Goal: Information Seeking & Learning: Find specific fact

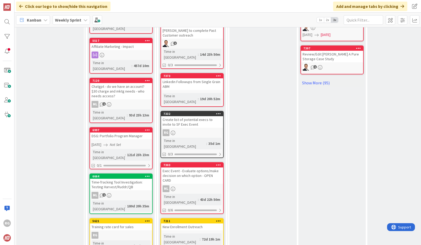
scroll to position [404, 0]
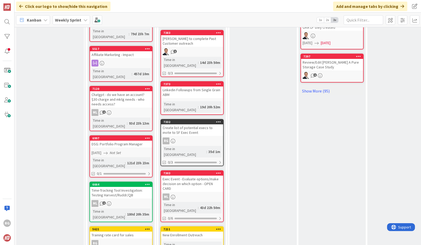
click at [198, 137] on div "RG" at bounding box center [192, 140] width 62 height 7
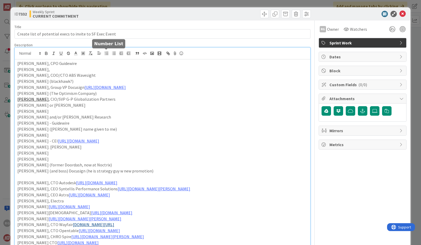
click at [108, 56] on div "[PERSON_NAME], CPO Guidewire [PERSON_NAME], [PERSON_NAME], COO/CTO ABS Wavesigh…" at bounding box center [162, 191] width 295 height 287
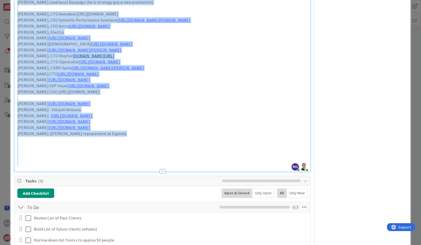
scroll to position [251, 0]
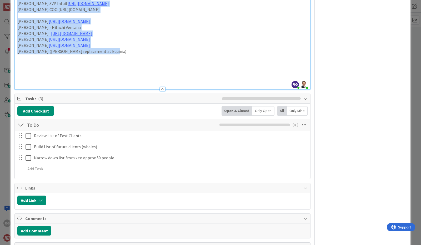
drag, startPoint x: 17, startPoint y: 63, endPoint x: 112, endPoint y: 53, distance: 95.1
copy div "[PERSON_NAME], CPO Guidewire [PERSON_NAME], [PERSON_NAME], COO/CTO ABS Wavesigh…"
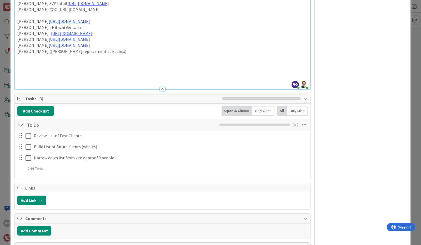
click at [369, 49] on div "RG Owner Watchers Sprint Work Dates Block Custom Fields ( 0/0 ) Attachments Mir…" at bounding box center [362, 18] width 88 height 497
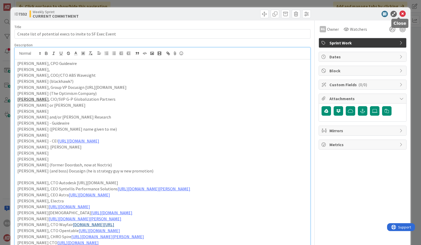
click at [400, 11] on icon at bounding box center [402, 14] width 6 height 6
